Goal: Navigation & Orientation: Understand site structure

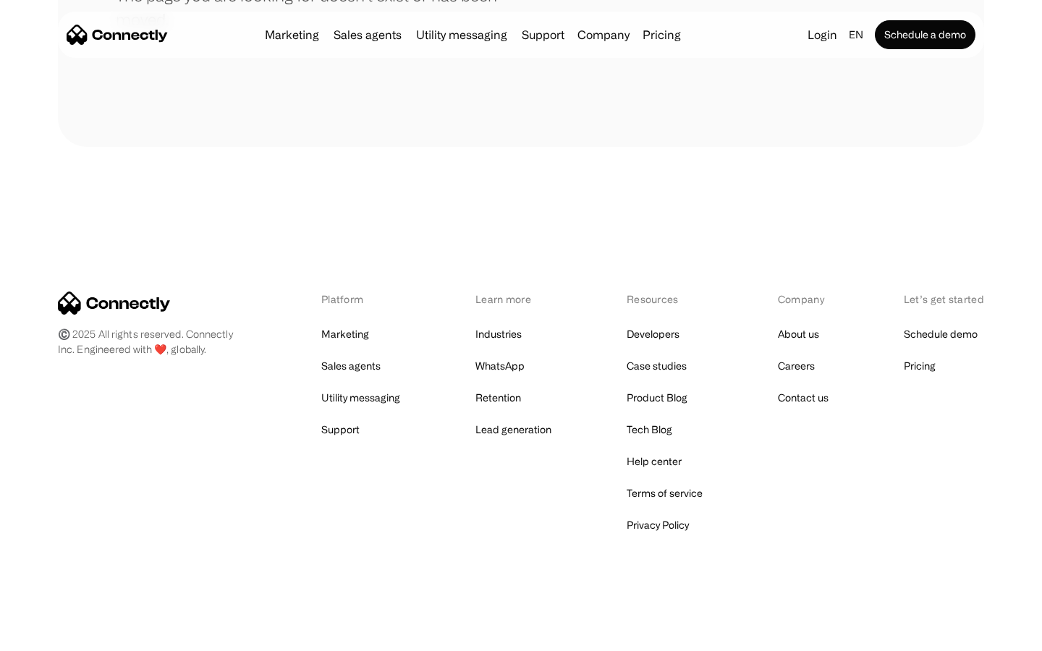
scroll to position [264, 0]
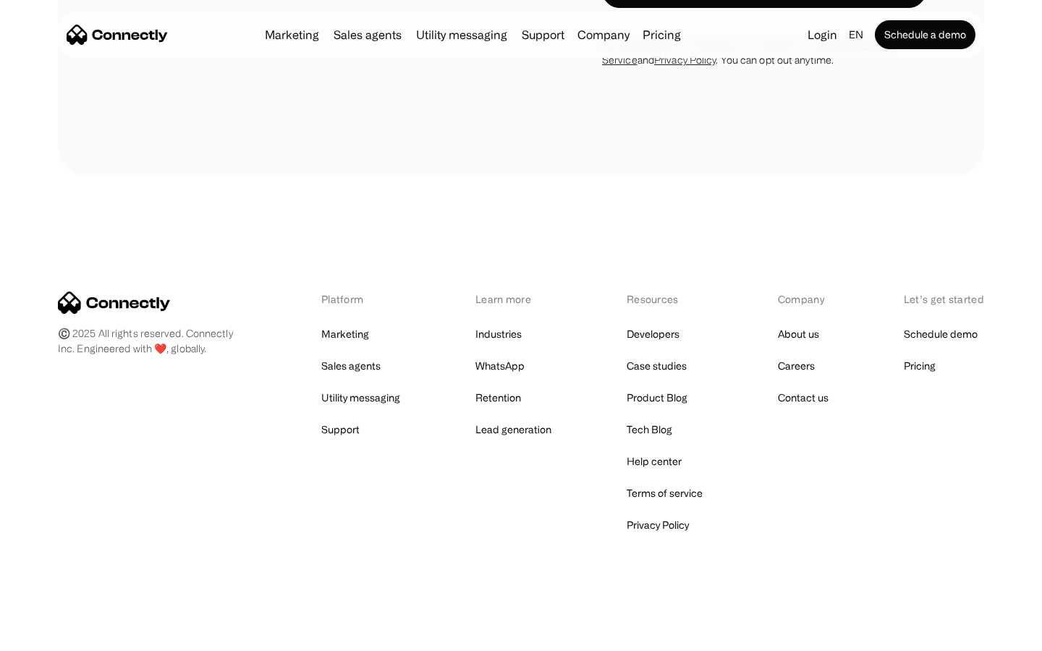
scroll to position [5678, 0]
